Goal: Information Seeking & Learning: Learn about a topic

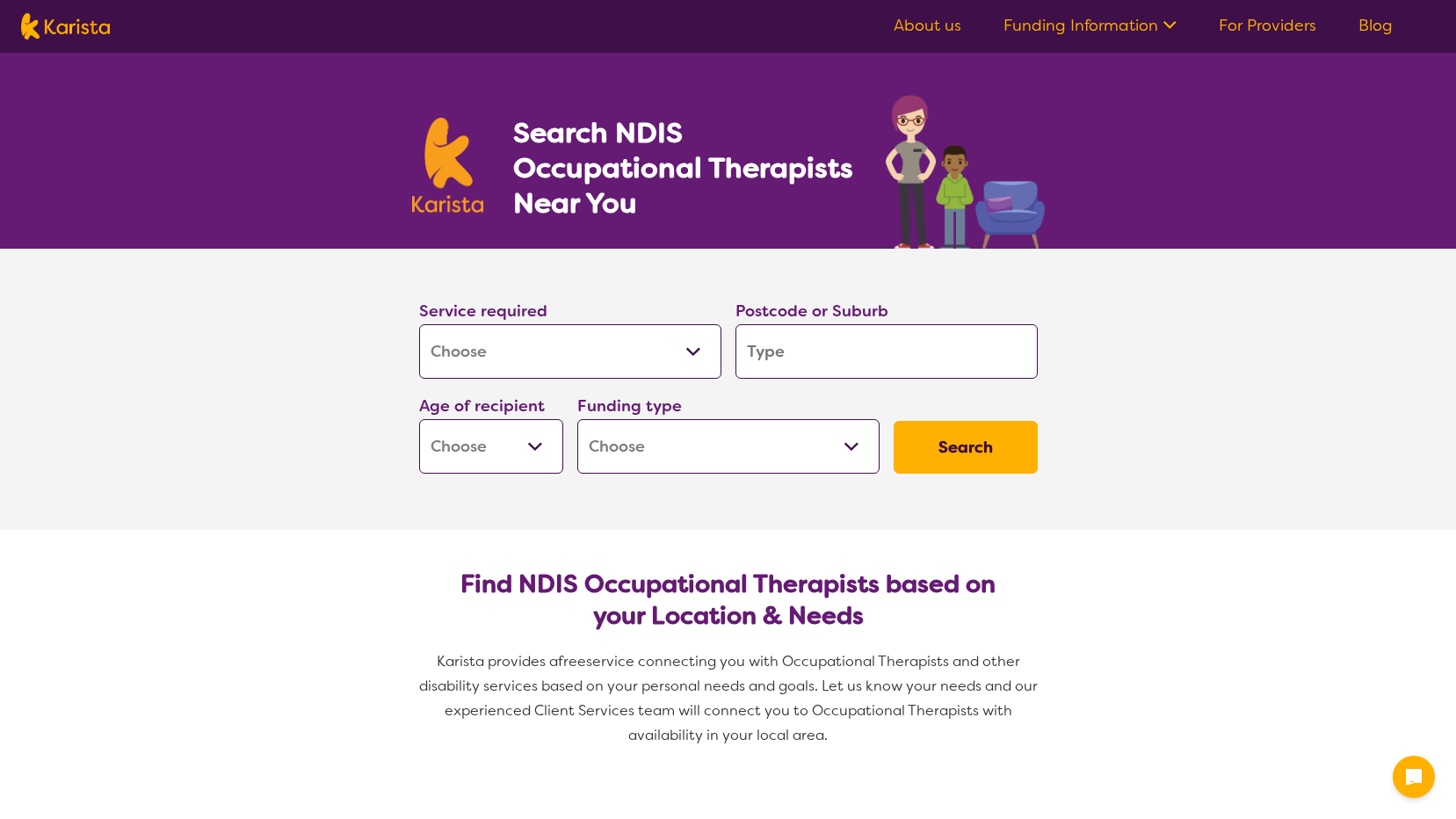
select select "[MEDICAL_DATA]"
click at [800, 346] on input "search" at bounding box center [886, 351] width 302 height 54
type input "6"
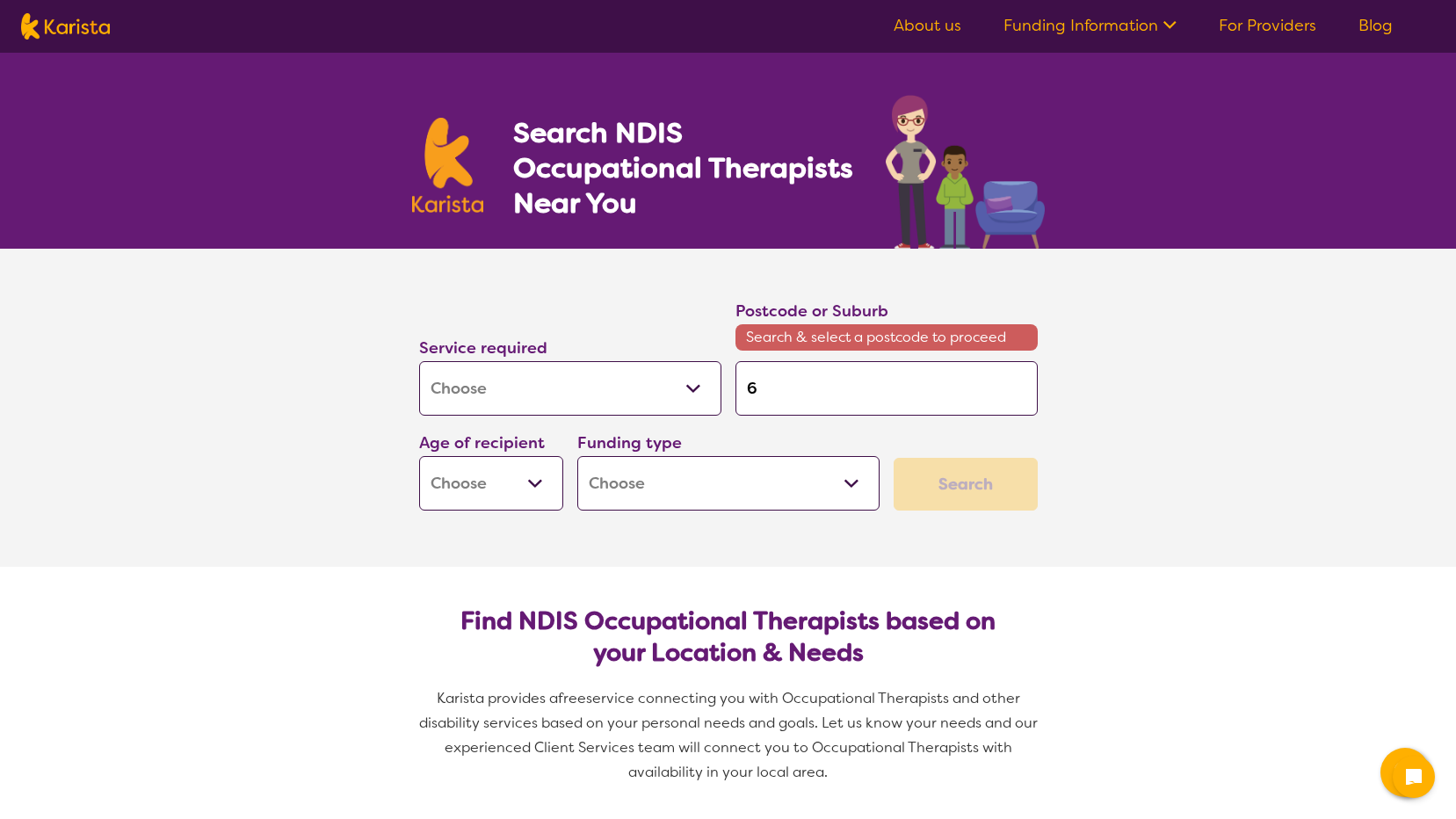
type input "60"
type input "606"
type input "6069"
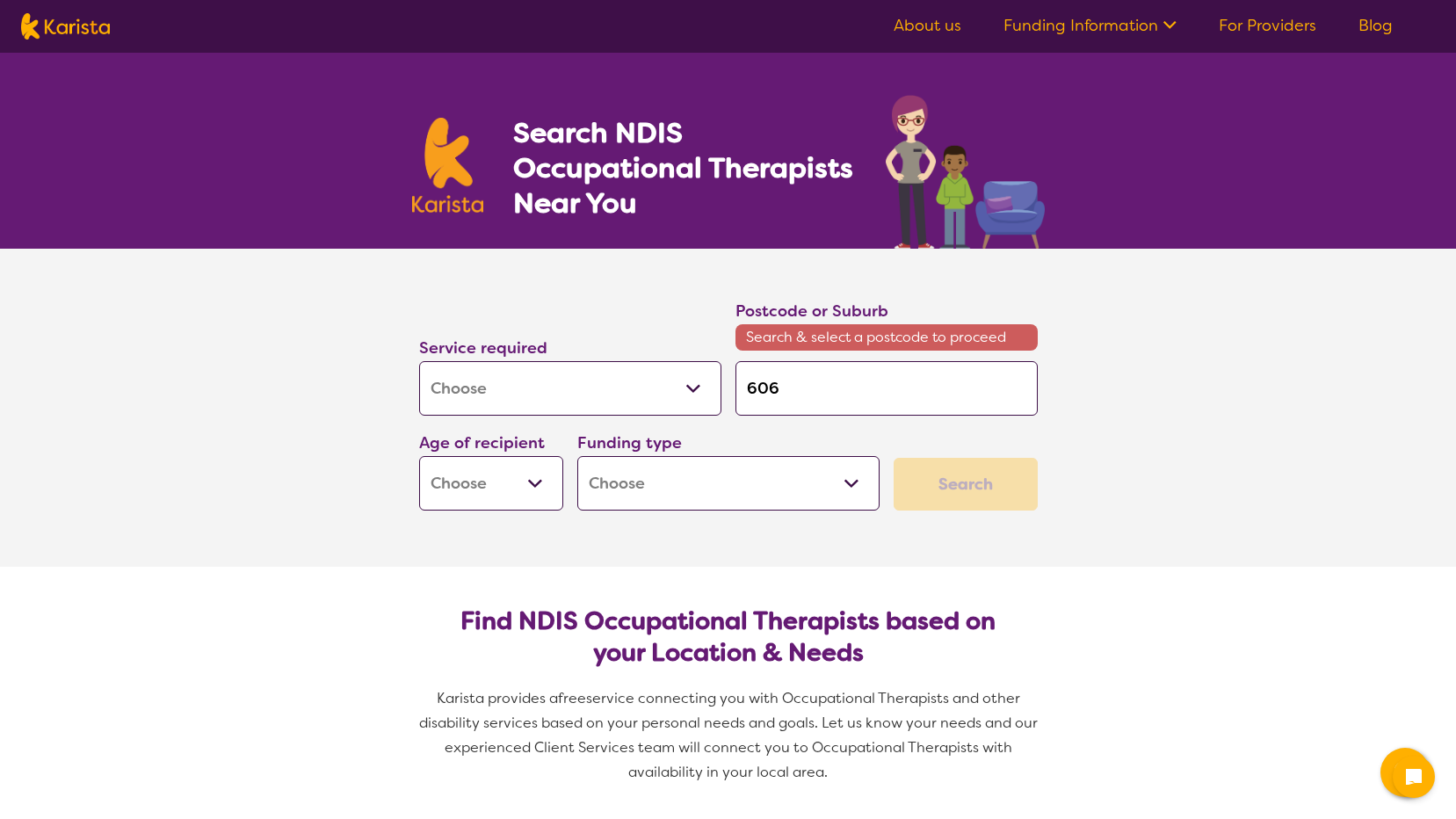
type input "6069"
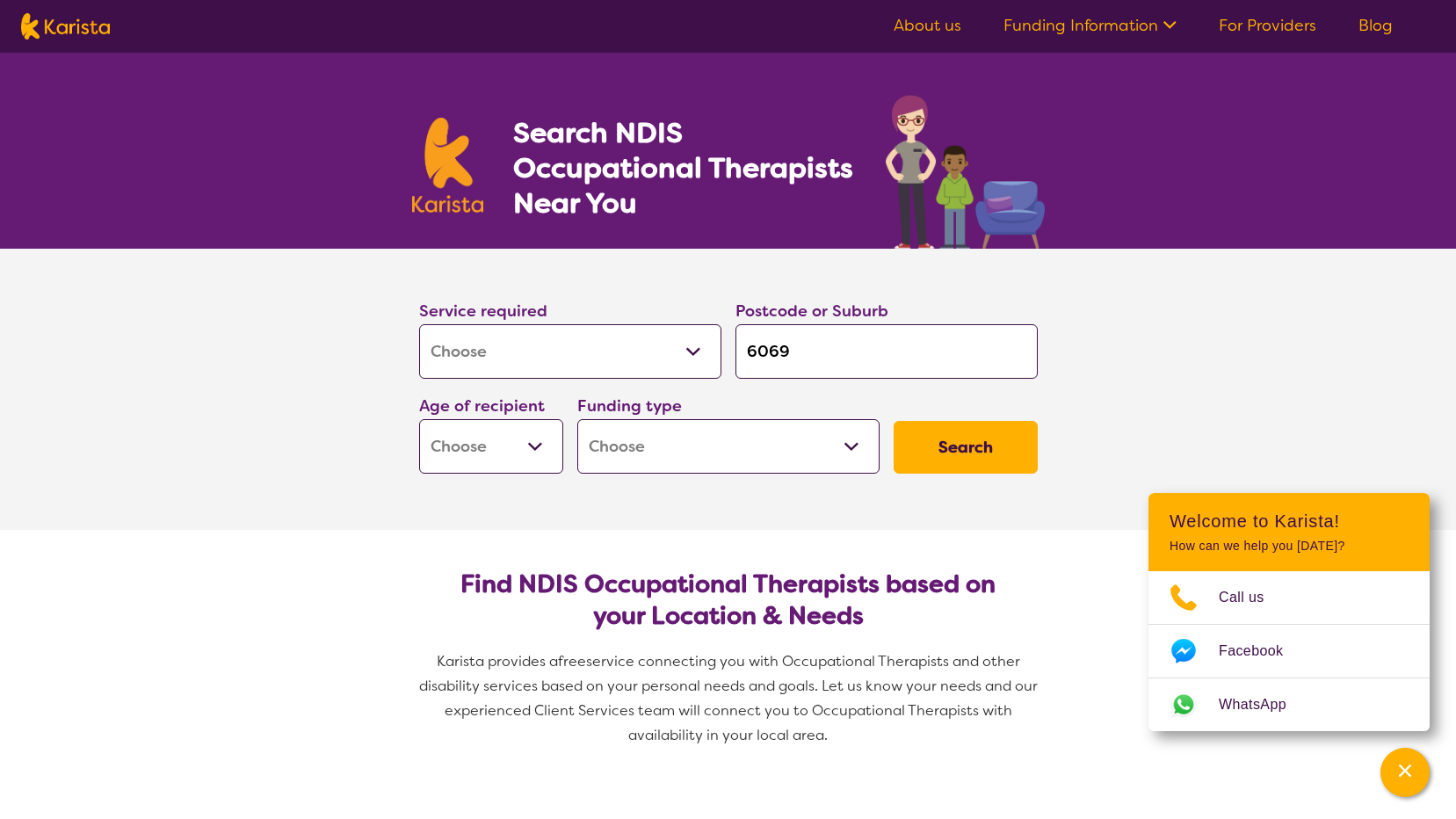
type input "6069"
click at [533, 446] on select "Early Childhood - 0 to 9 Child - 10 to 11 Adolescent - 12 to 17 Adult - 18 to 6…" at bounding box center [491, 446] width 144 height 54
select select "EC"
click at [419, 419] on select "Early Childhood - 0 to 9 Child - 10 to 11 Adolescent - 12 to 17 Adult - 18 to 6…" at bounding box center [491, 446] width 144 height 54
select select "EC"
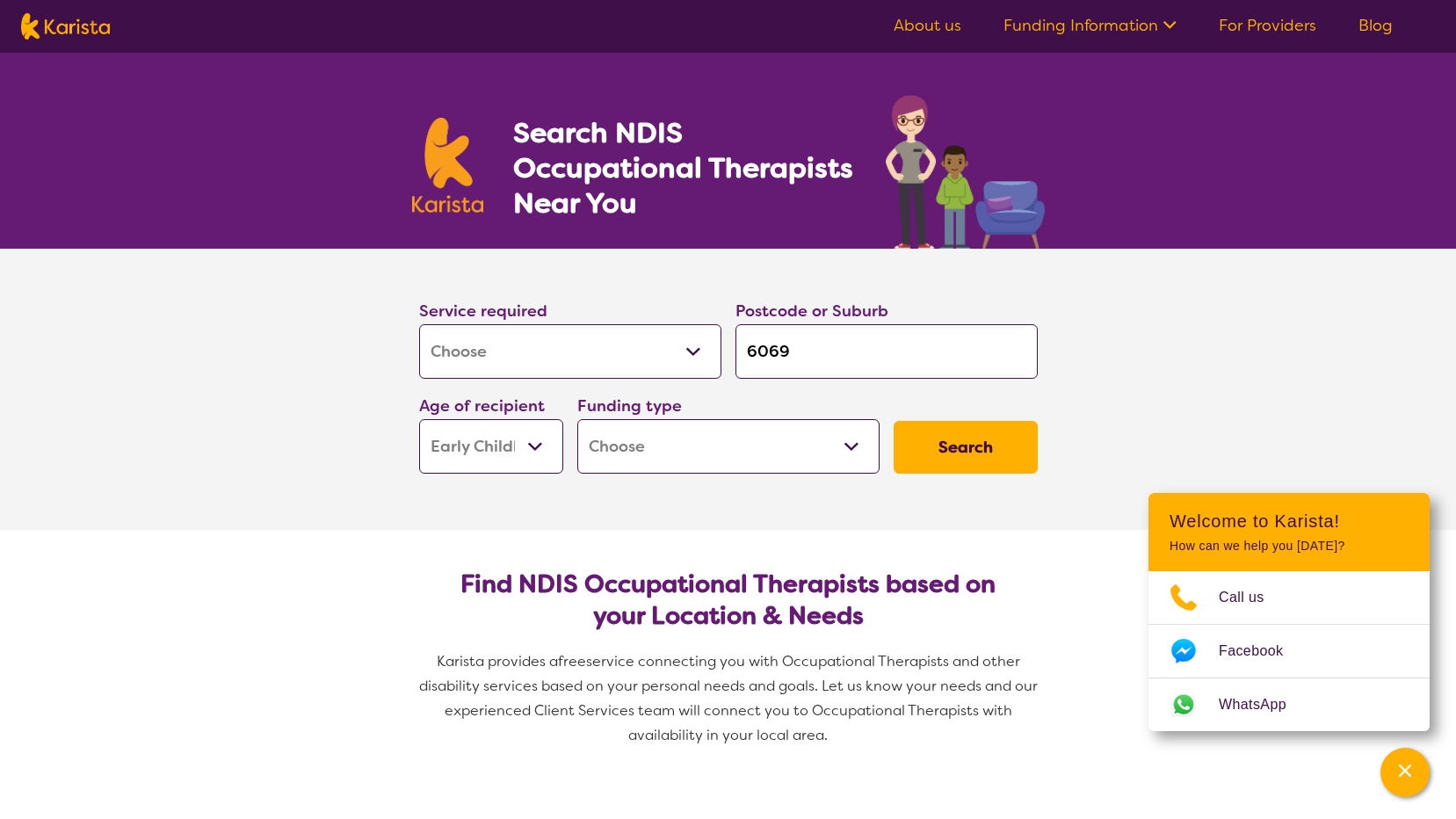
click at [841, 447] on select "Home Care Package (HCP) National Disability Insurance Scheme (NDIS) I don't know" at bounding box center [728, 446] width 302 height 54
select select "i-don-t-know"
click at [577, 419] on select "Home Care Package (HCP) National Disability Insurance Scheme (NDIS) I don't know" at bounding box center [728, 446] width 302 height 54
select select "i-don-t-know"
click at [954, 446] on button "Search" at bounding box center [966, 448] width 144 height 53
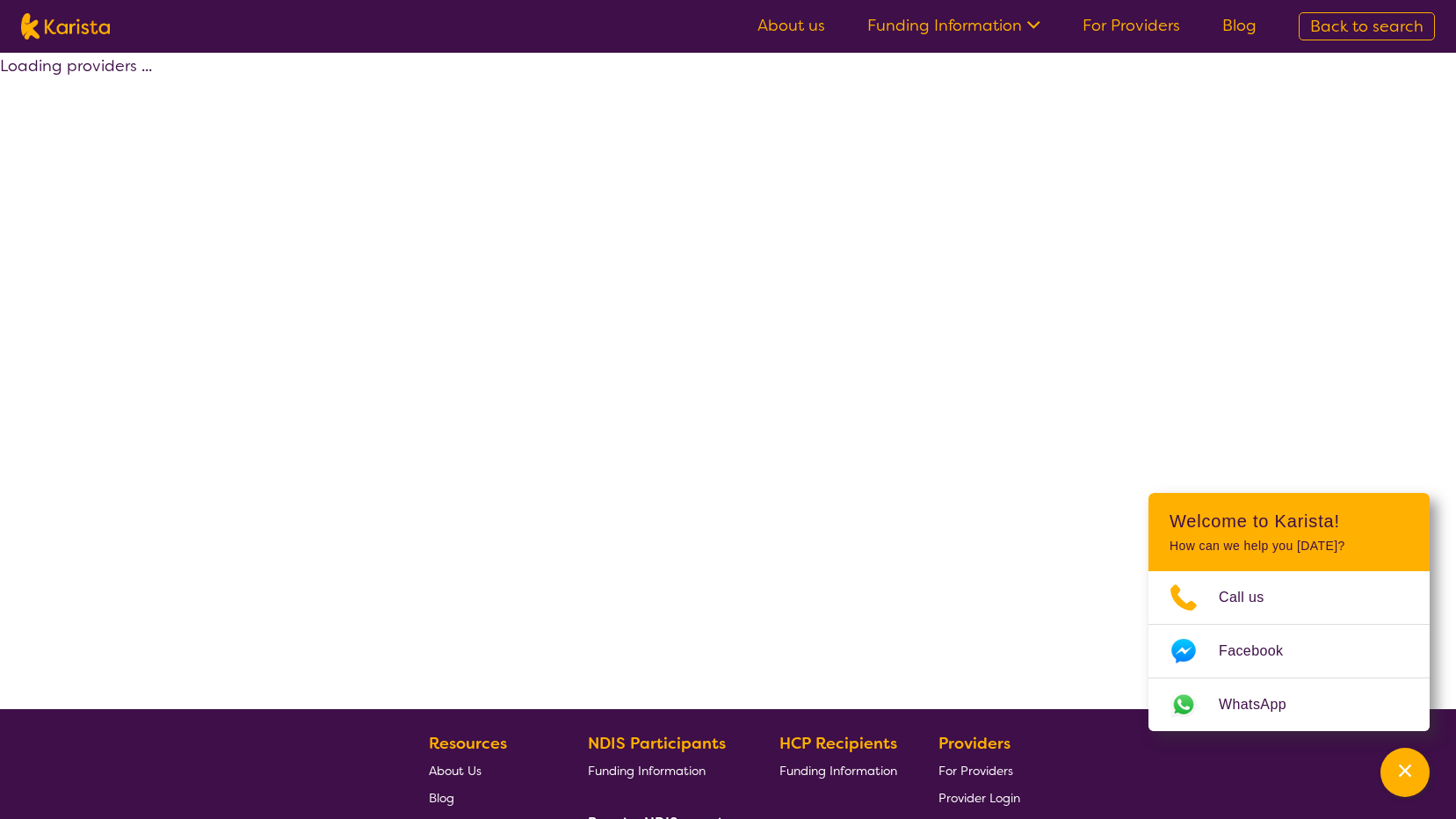
select select "[MEDICAL_DATA]"
select select "EC"
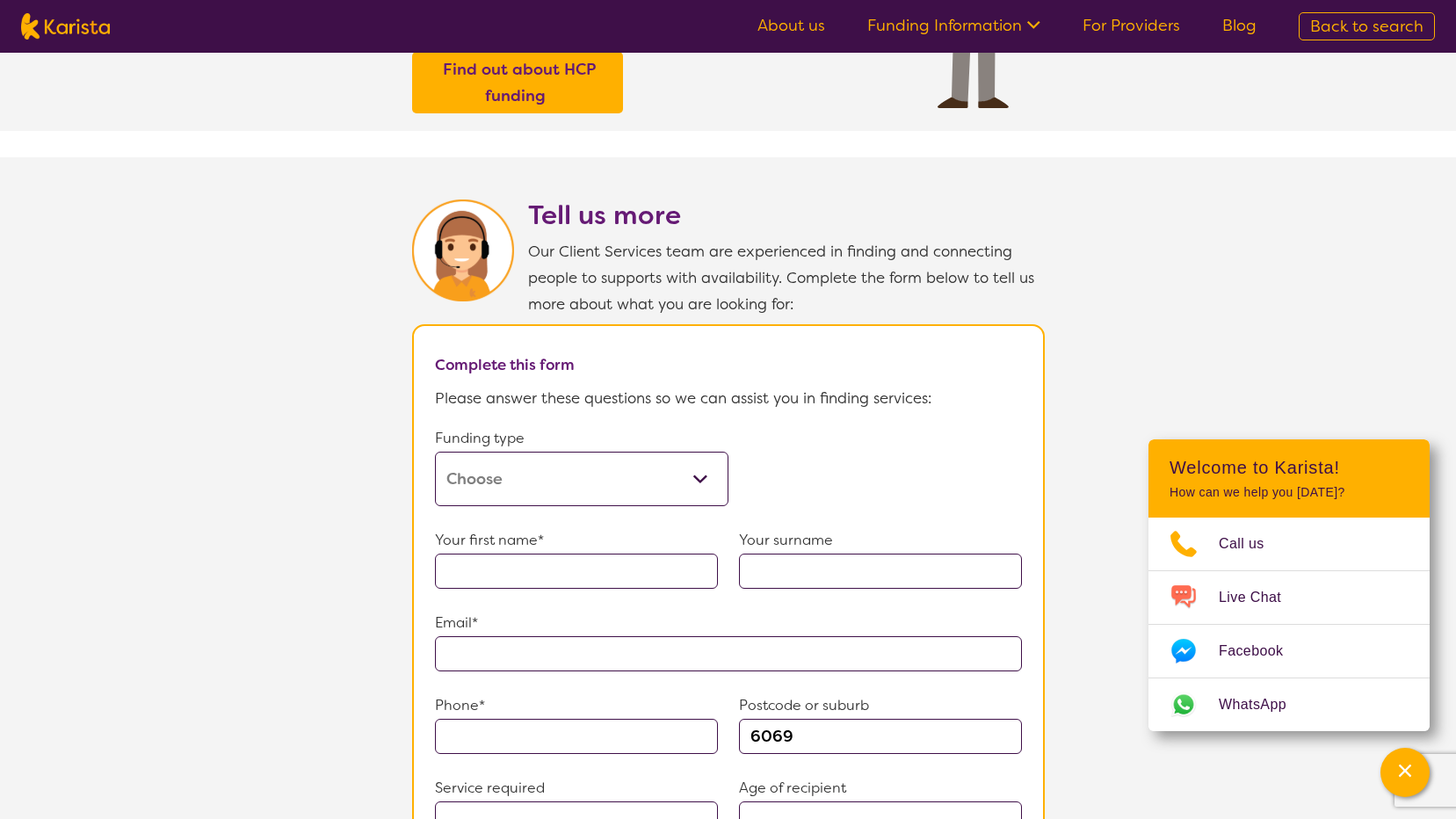
scroll to position [791, 0]
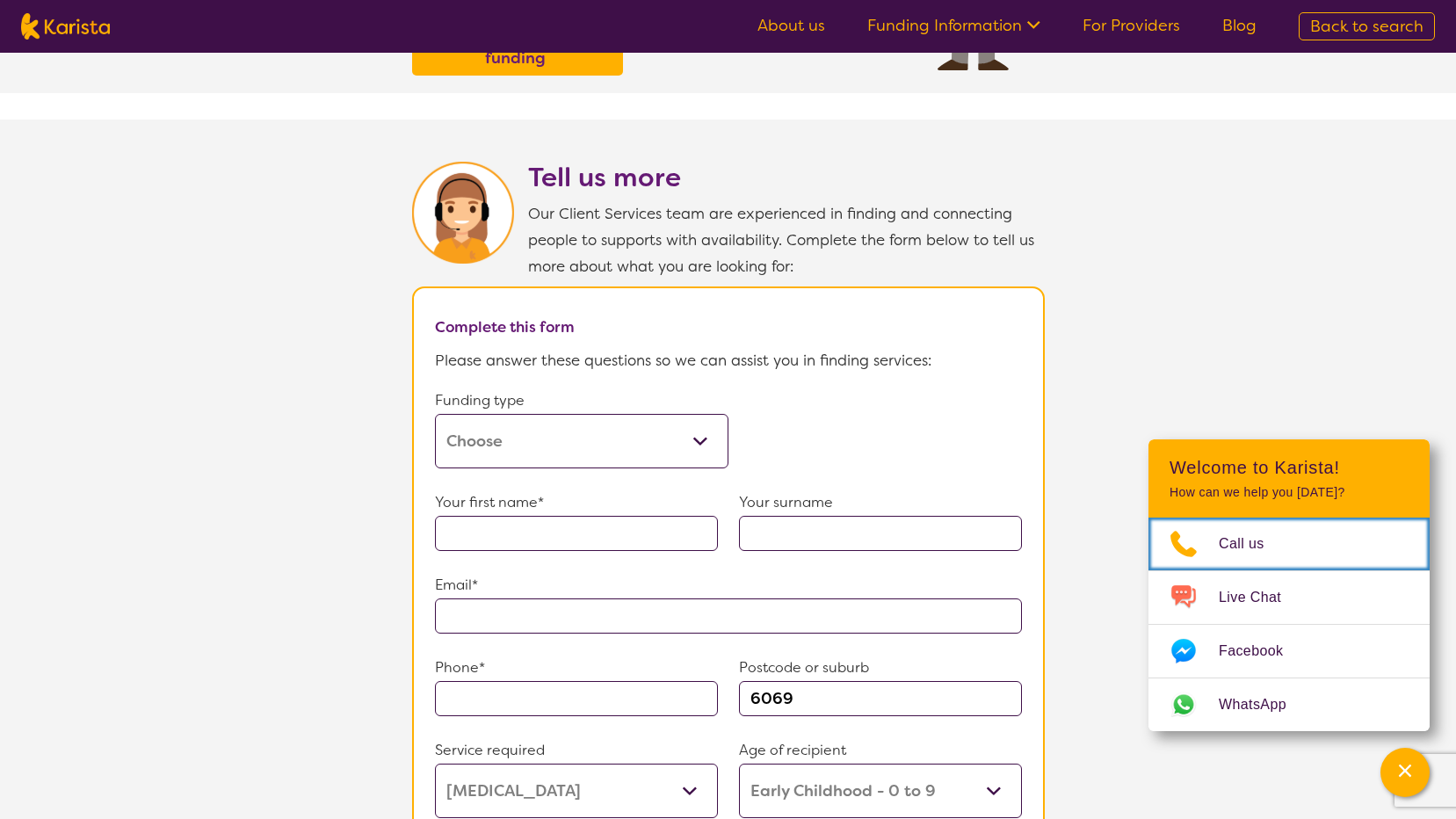
select select "[MEDICAL_DATA]"
select select "EC"
select select "i-don-t-know"
select select "[MEDICAL_DATA]"
select select "EC"
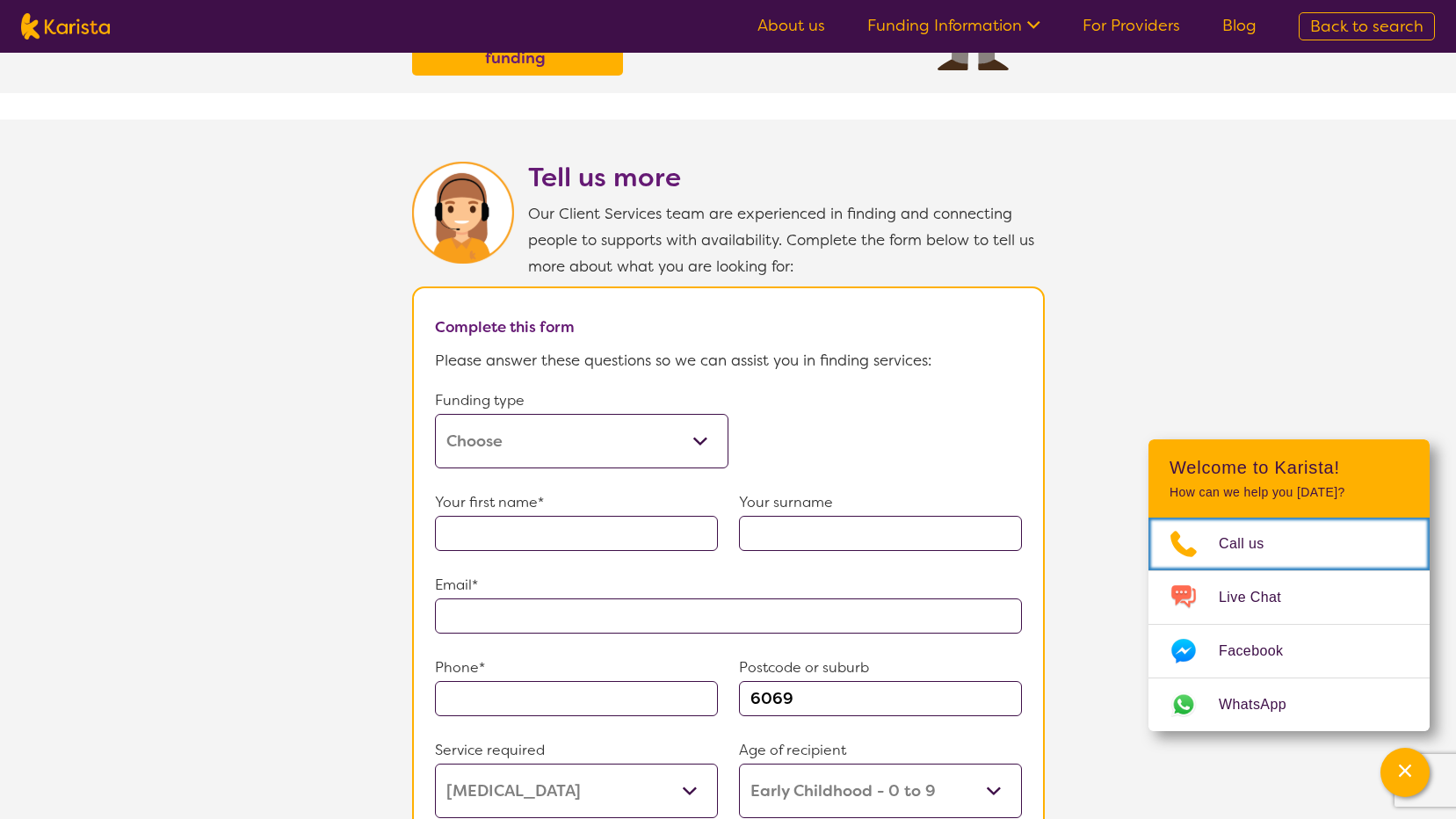
select select "i-don-t-know"
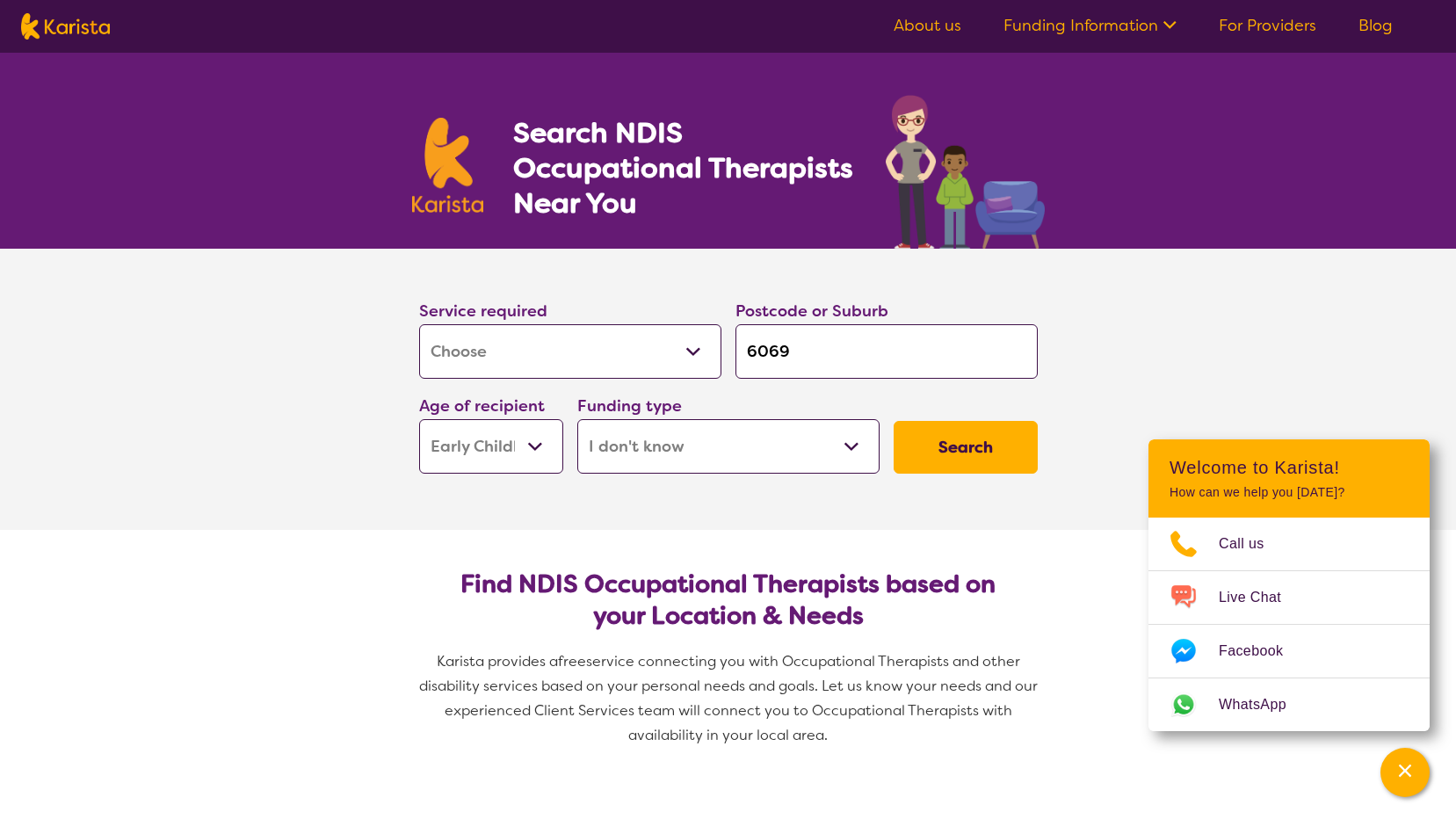
drag, startPoint x: 817, startPoint y: 349, endPoint x: 735, endPoint y: 347, distance: 82.0
click at [735, 347] on input "6069" at bounding box center [886, 351] width 302 height 54
type input "M"
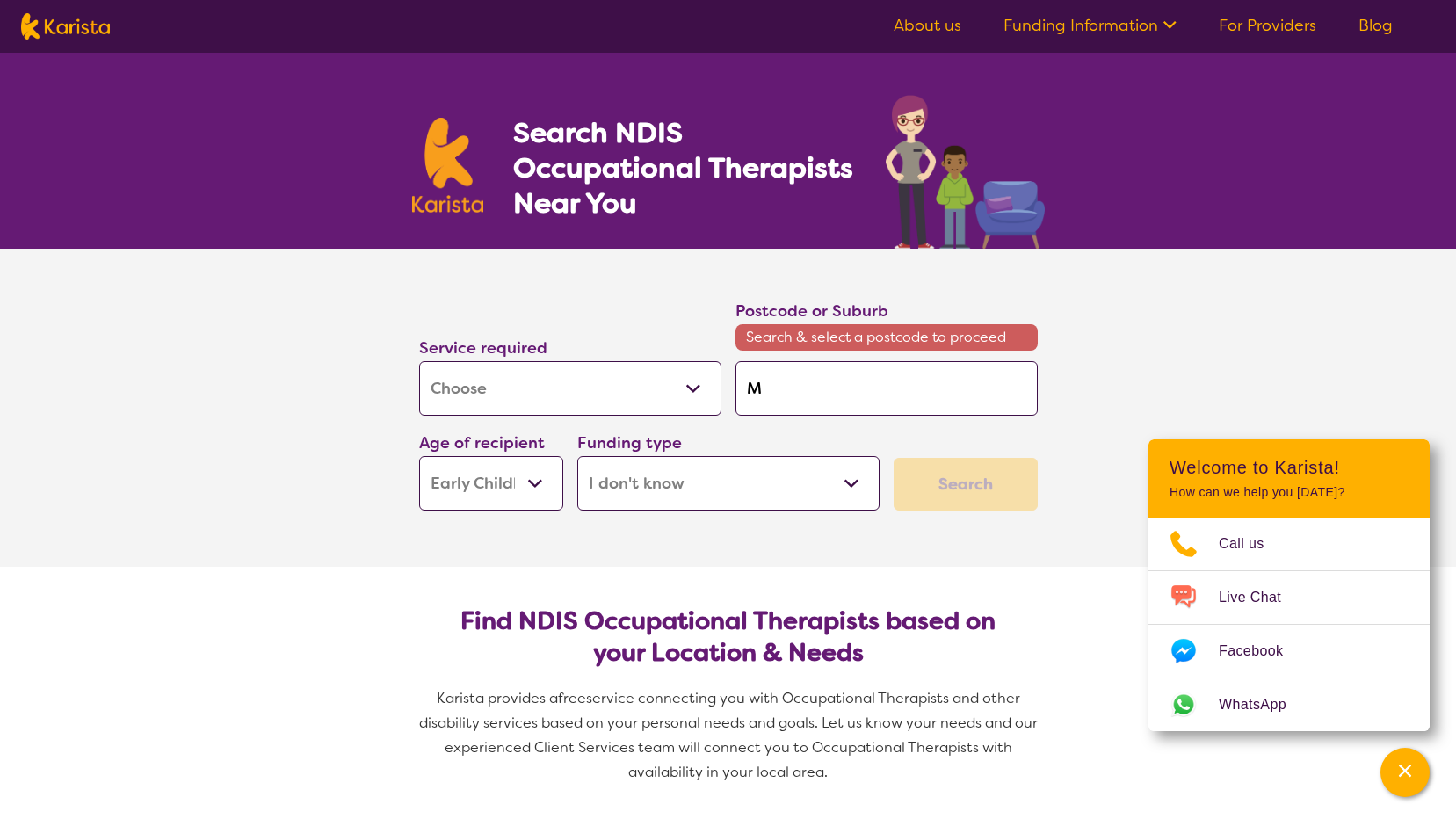
type input "Mi"
type input "Mid"
type input "Midl"
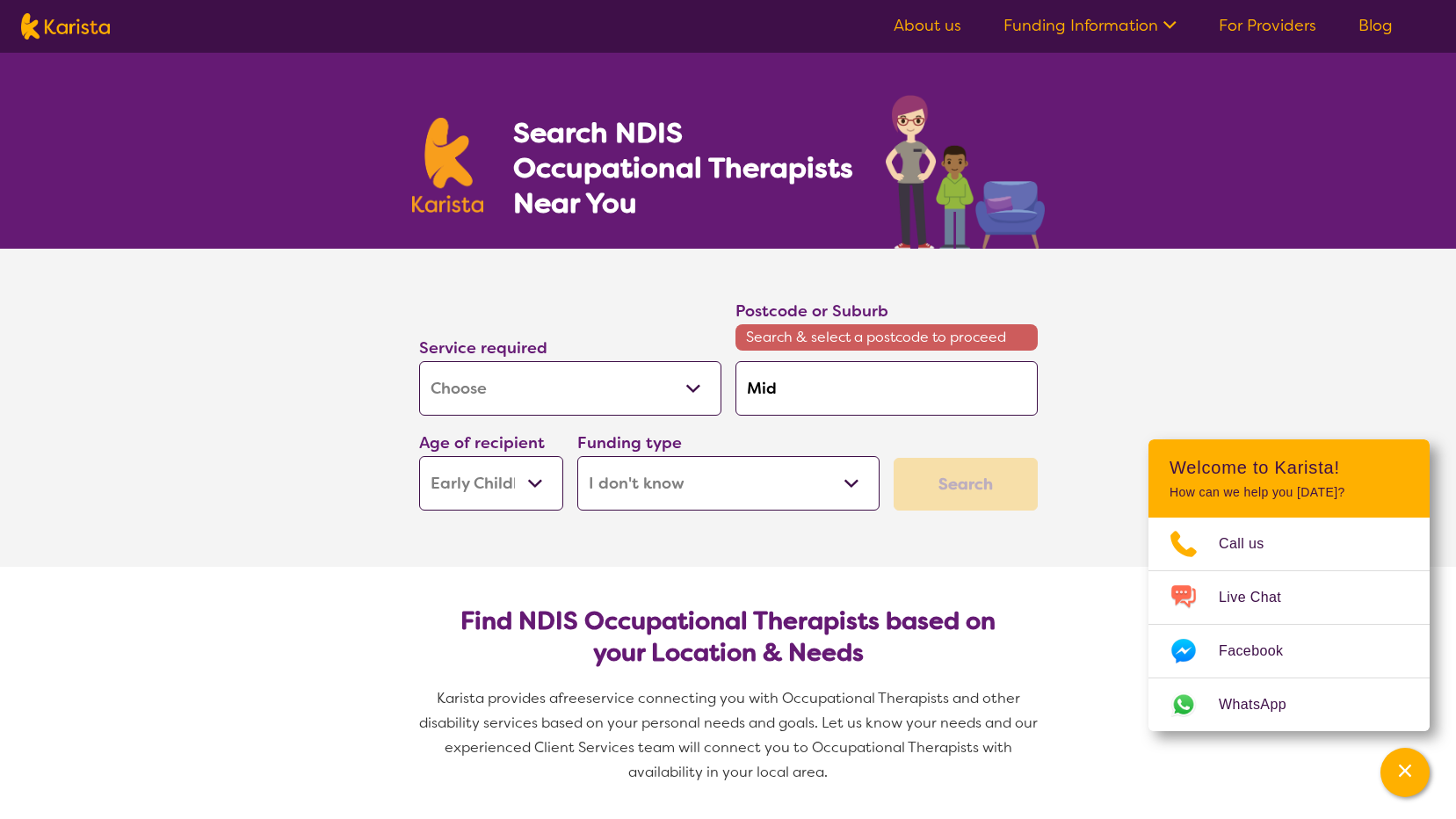
type input "Midl"
click at [785, 431] on em "and 6056" at bounding box center [809, 437] width 66 height 18
type input "6056"
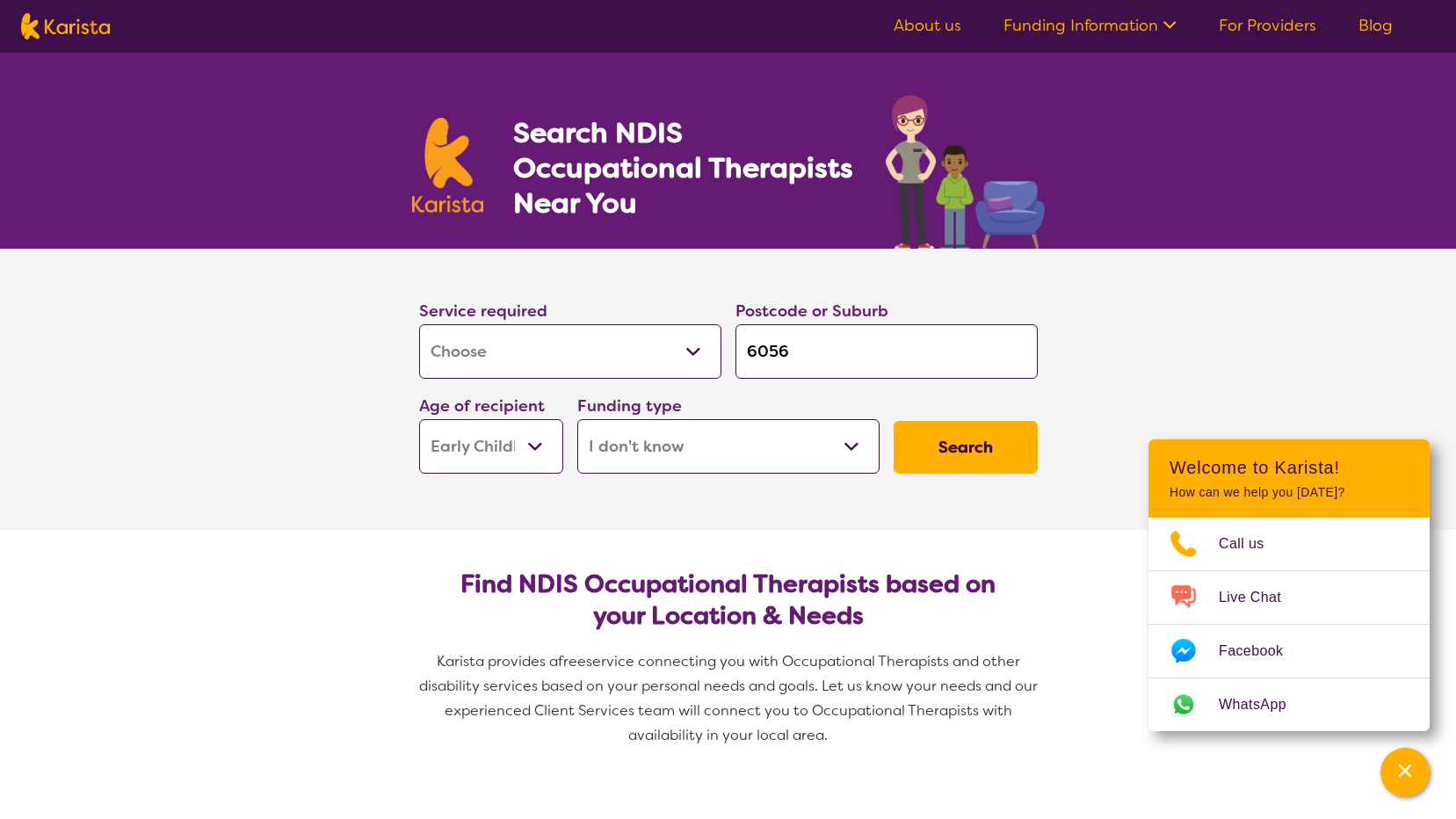
click at [936, 445] on button "Search" at bounding box center [966, 448] width 144 height 53
select select "[MEDICAL_DATA]"
select select "EC"
